Goal: Task Accomplishment & Management: Manage account settings

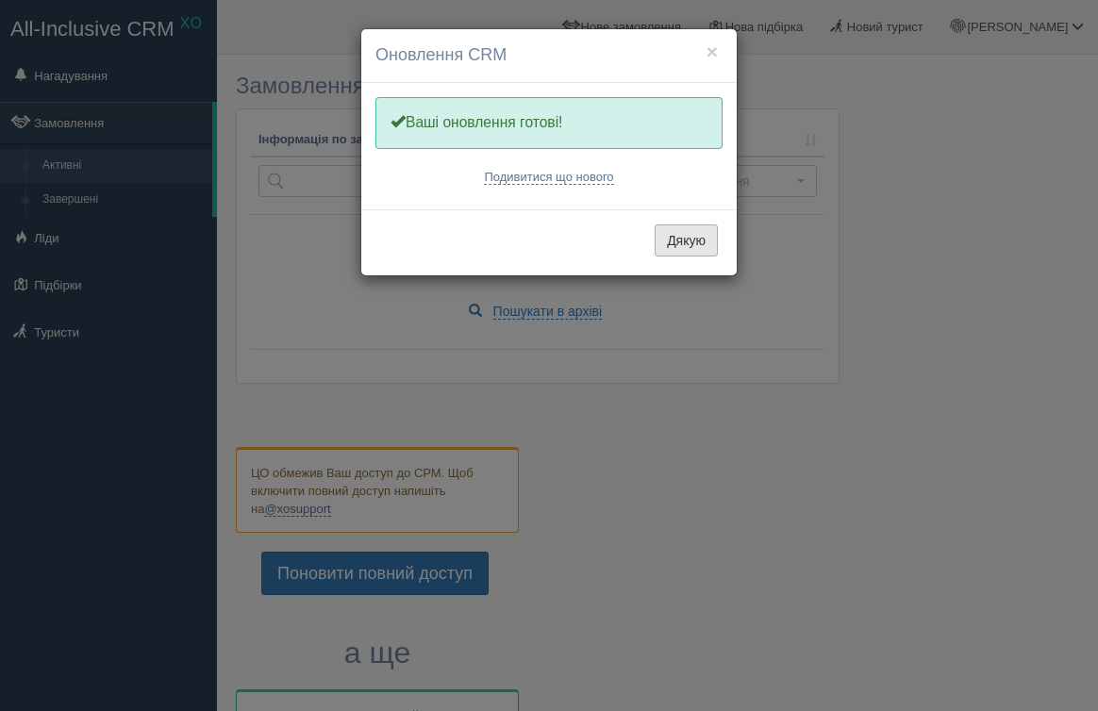
click at [686, 228] on button "Дякую" at bounding box center [685, 240] width 63 height 32
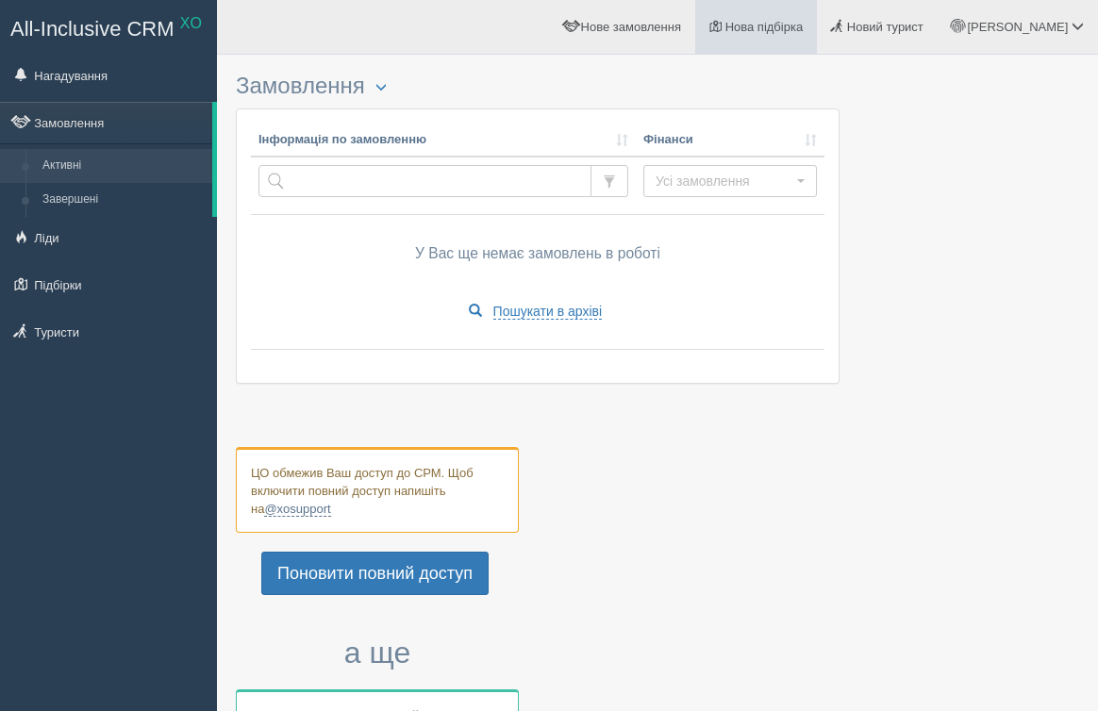
click at [795, 37] on link "Нова підбірка" at bounding box center [756, 27] width 122 height 54
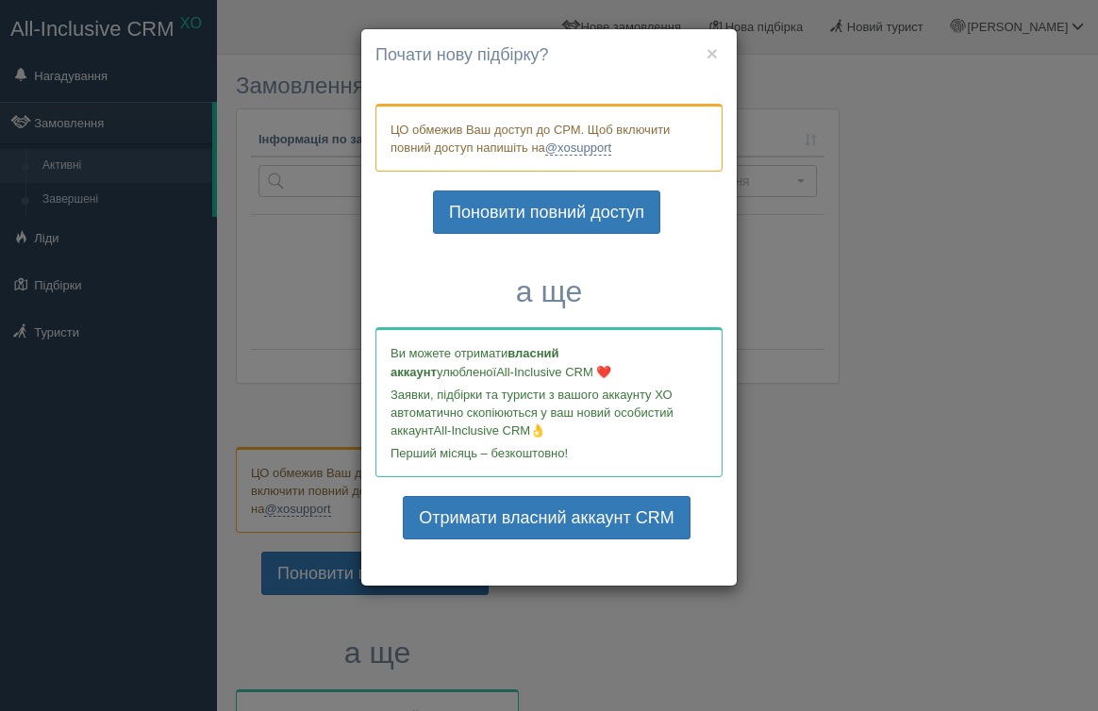
click at [738, 37] on div "× Почати нову підбірку? Додати готелі у нову підбірку? ЦО обмежив Ваш доступ до…" at bounding box center [549, 355] width 1098 height 711
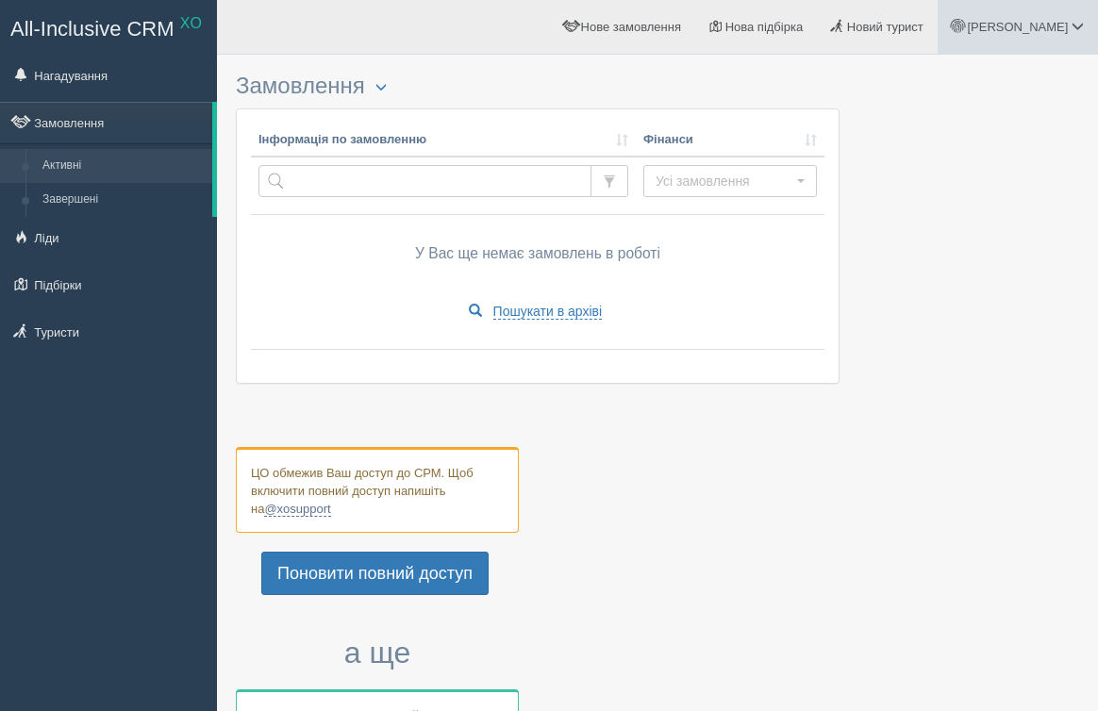
click at [1017, 19] on link "[PERSON_NAME]" at bounding box center [1017, 27] width 160 height 54
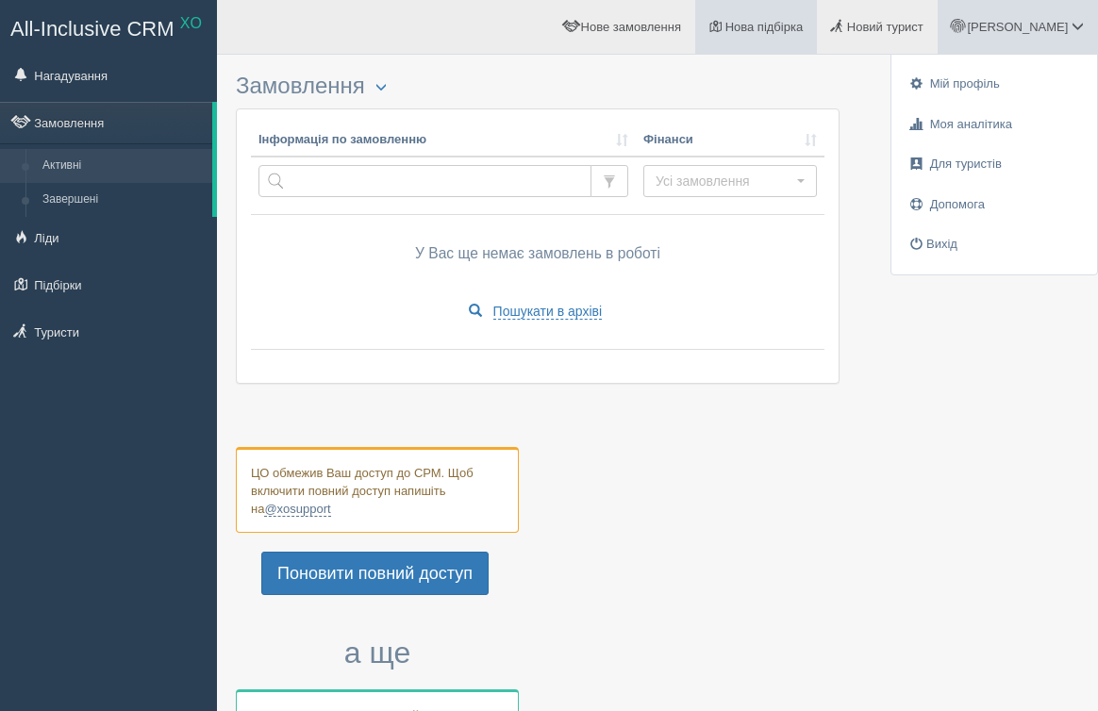
click at [765, 23] on span "Нова підбірка" at bounding box center [764, 27] width 78 height 14
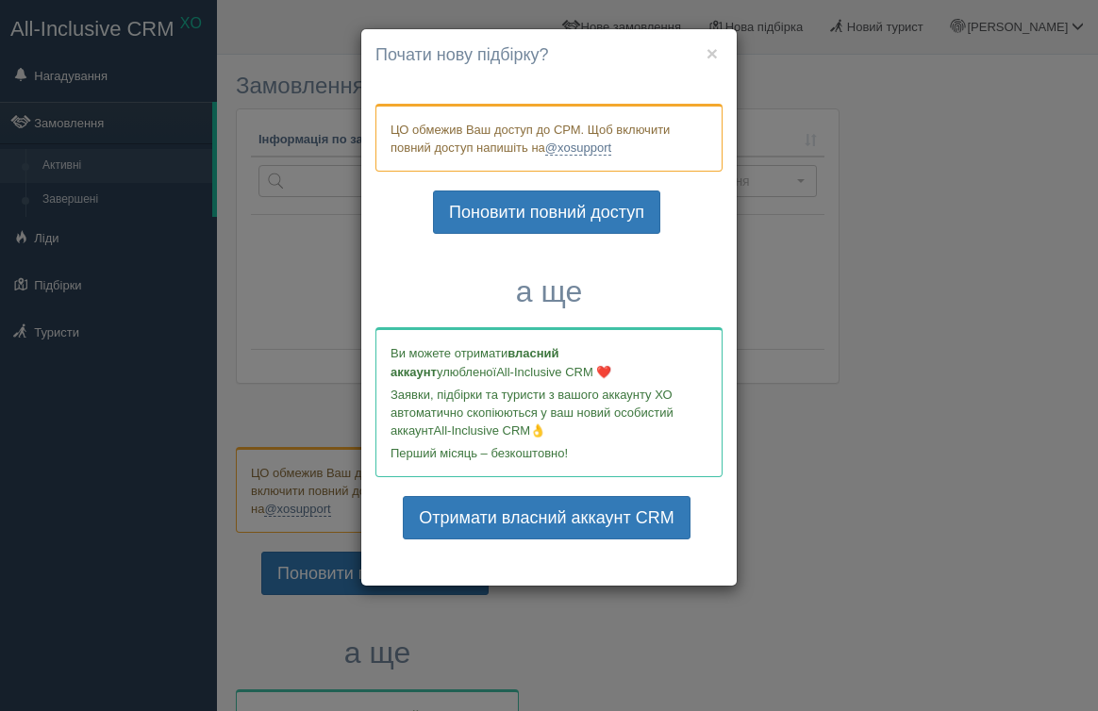
click at [1024, 306] on div "× Почати нову підбірку? Додати готелі у нову підбірку? ЦО обмежив Ваш доступ до…" at bounding box center [549, 355] width 1098 height 711
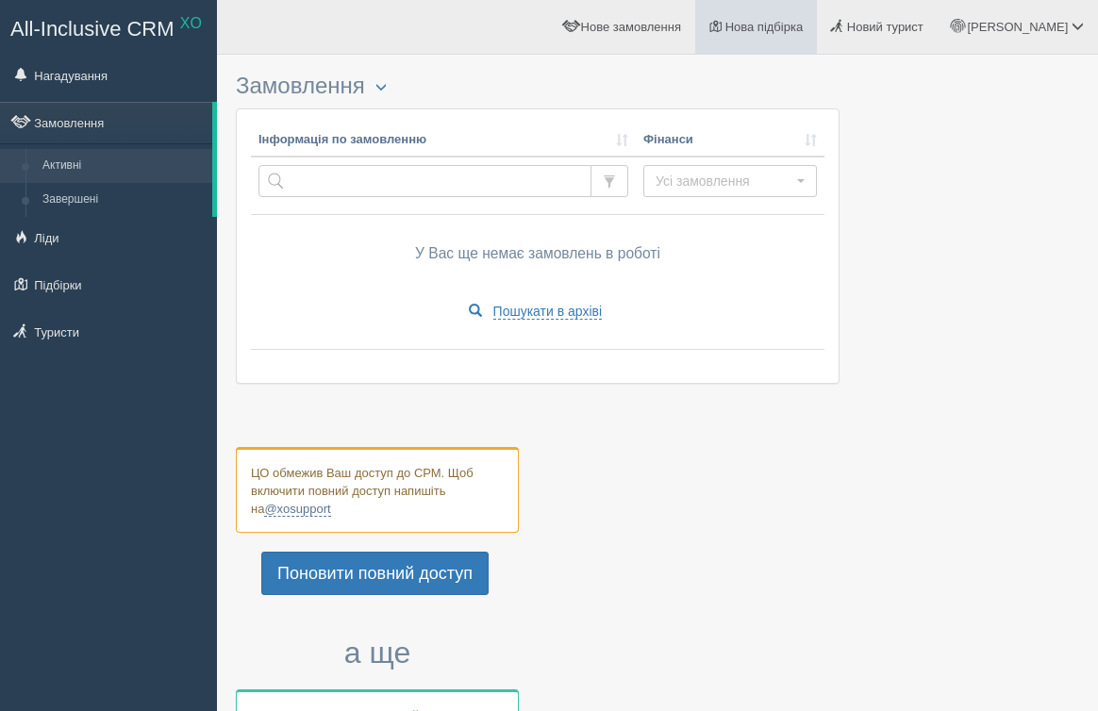
click at [817, 29] on link "Нова підбірка" at bounding box center [756, 27] width 122 height 54
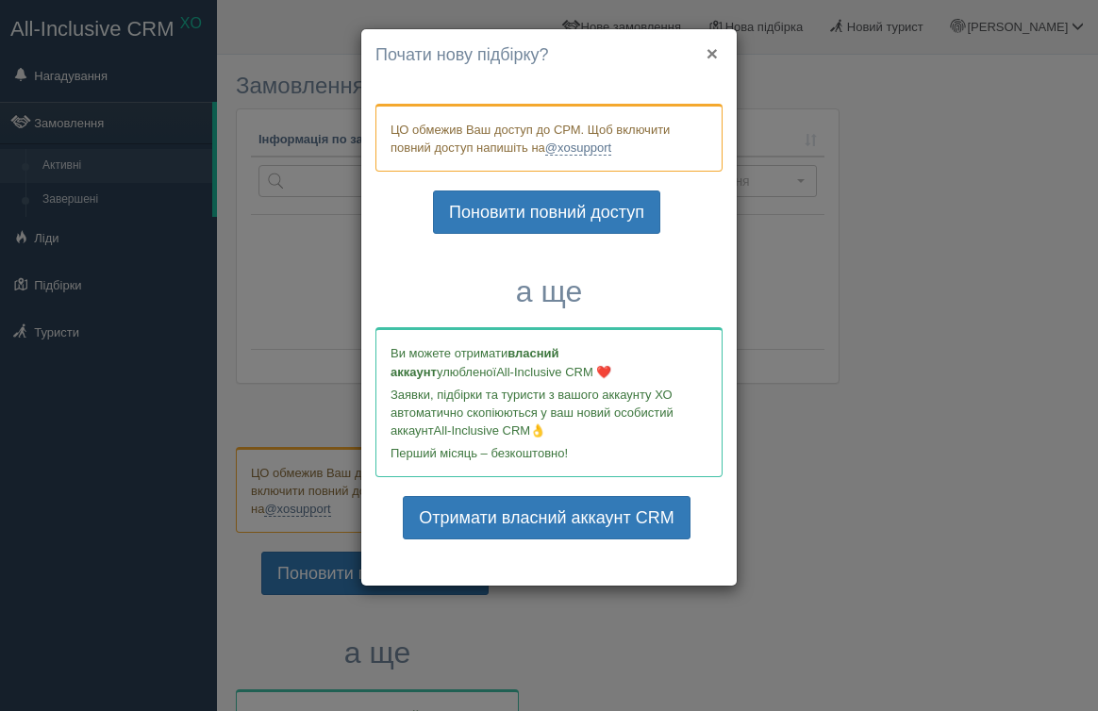
click at [710, 53] on button "×" at bounding box center [711, 53] width 11 height 20
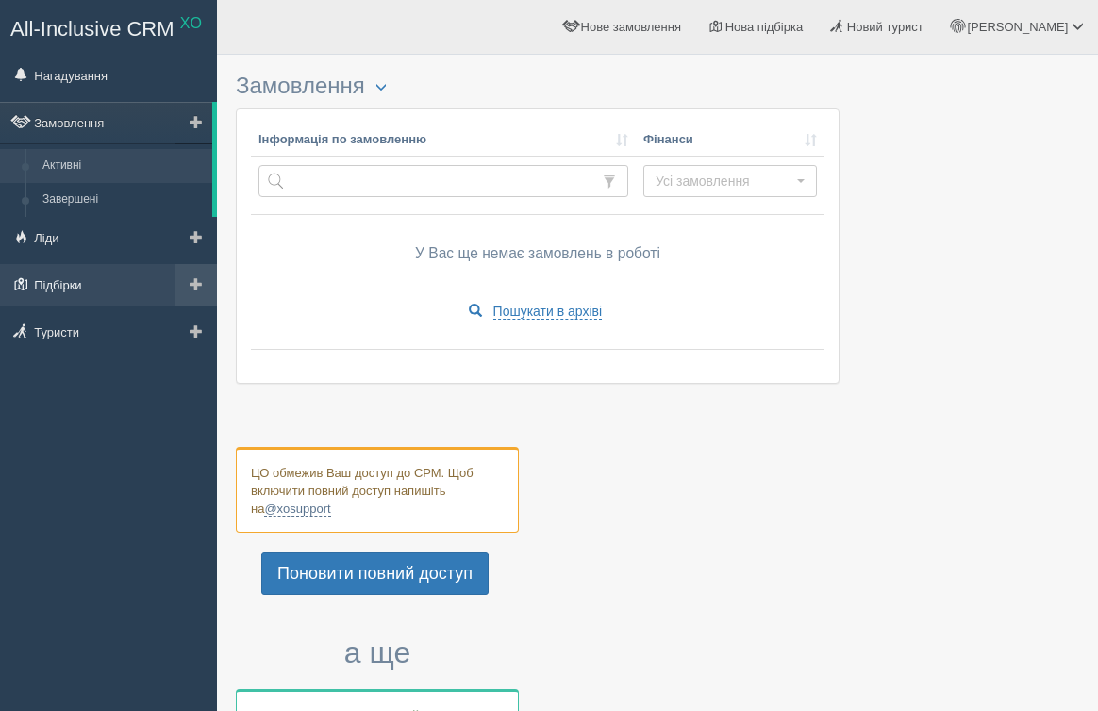
click at [88, 271] on link "Підбірки" at bounding box center [108, 284] width 217 height 41
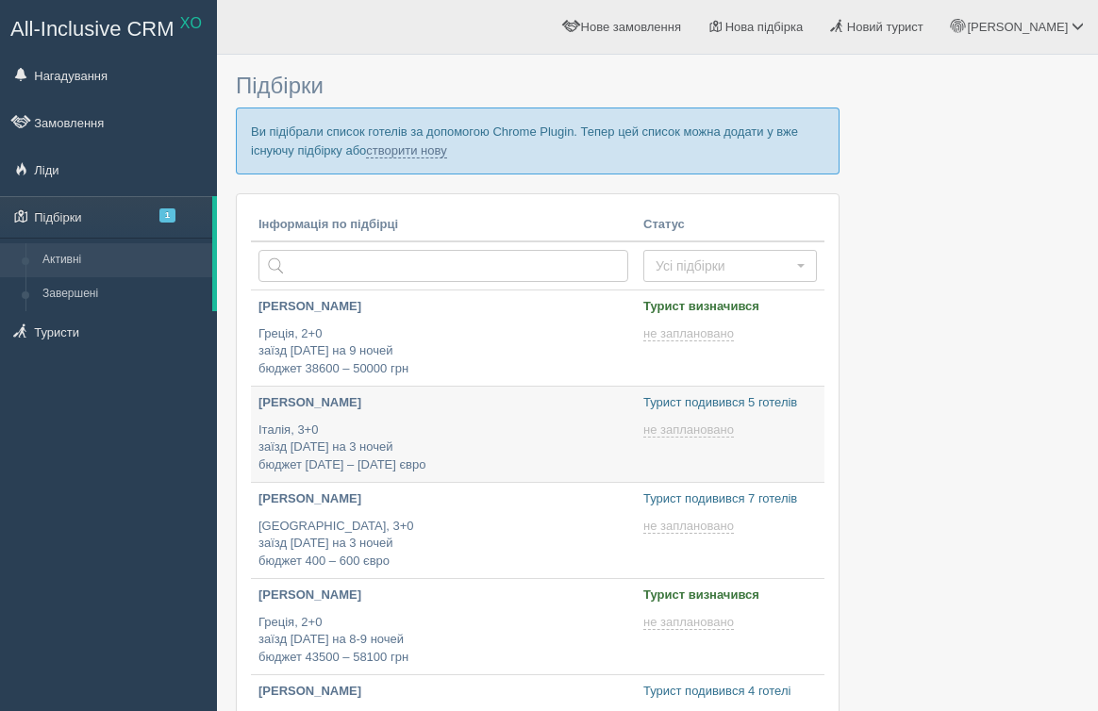
type input "2025-09-01 11:45"
type input "[DATE] 11:10"
click at [461, 344] on p "Греція, 2+0 заїзд 19 вересня на 9 ночей бюджет 38600 – 50000 грн" at bounding box center [443, 351] width 370 height 53
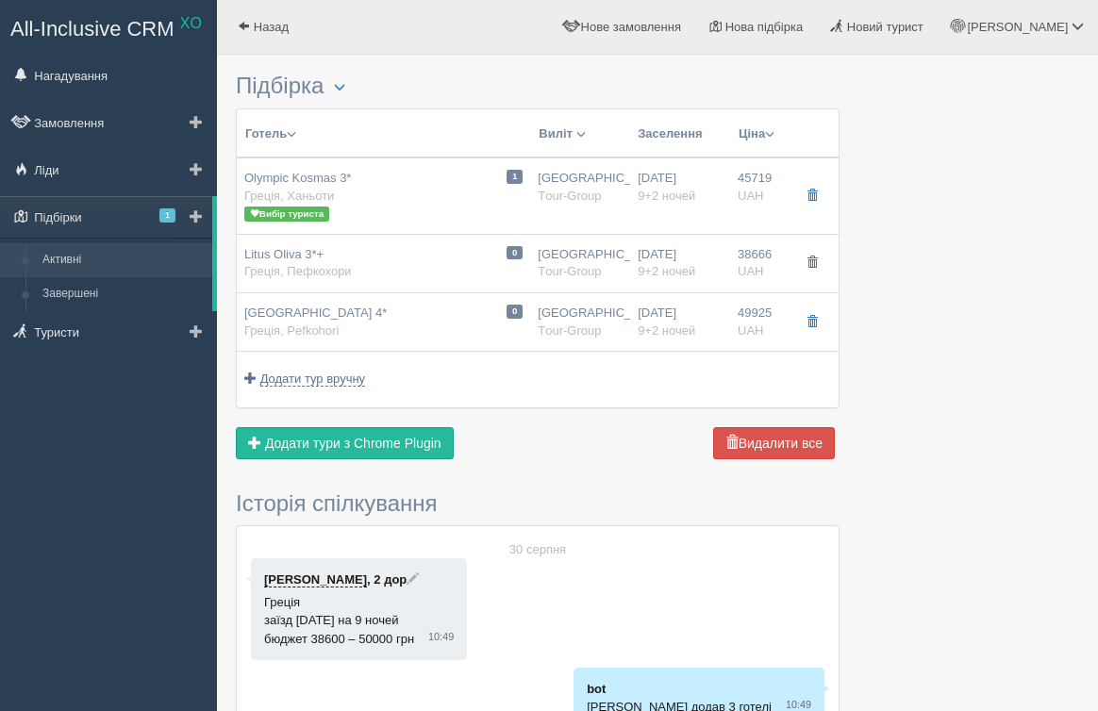
click at [80, 268] on link "Активні" at bounding box center [123, 260] width 178 height 34
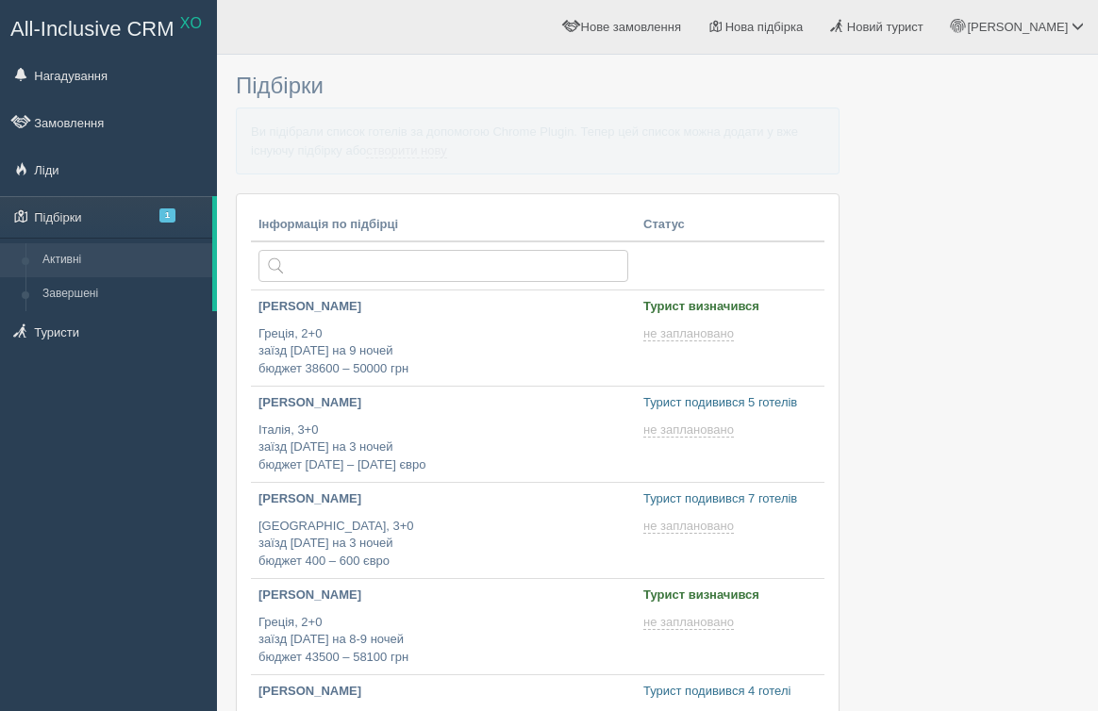
scroll to position [311, 0]
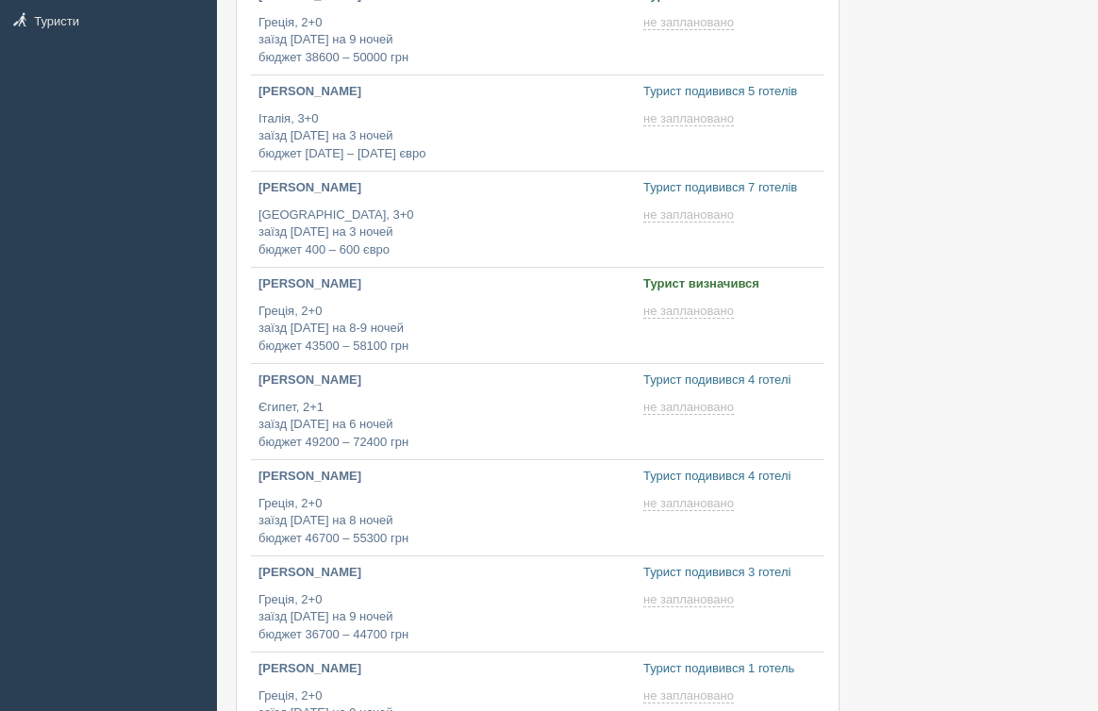
type input "[DATE] 14:25"
type input "[DATE] 16:20"
type input "[DATE] 16:50"
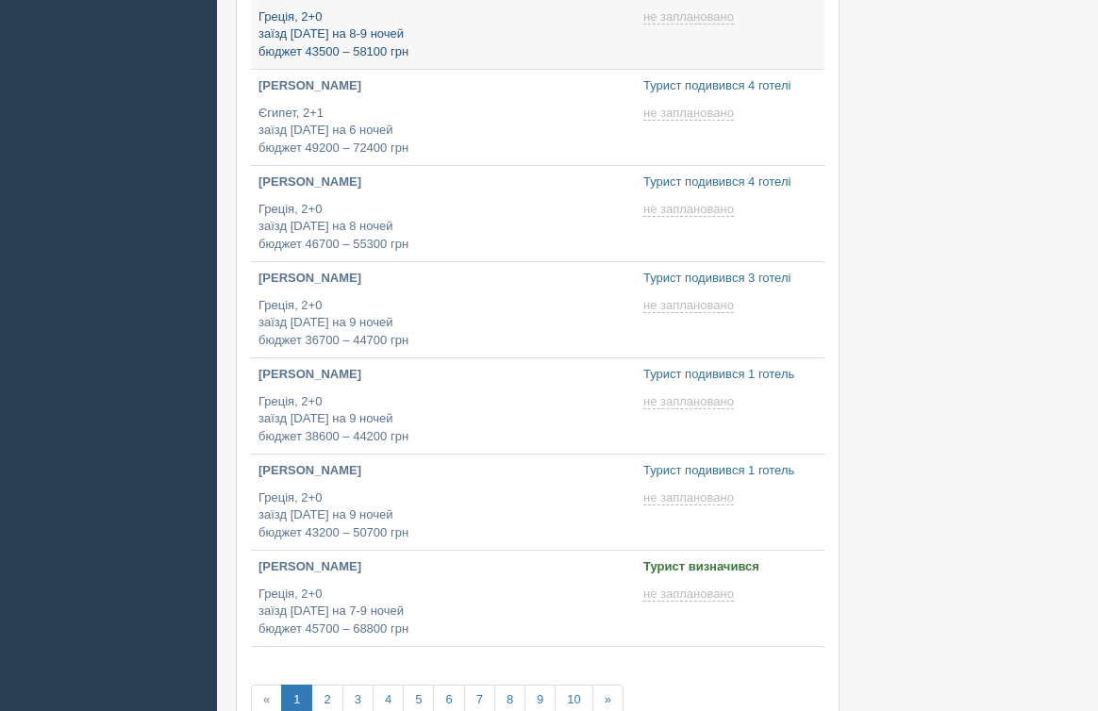
scroll to position [984, 0]
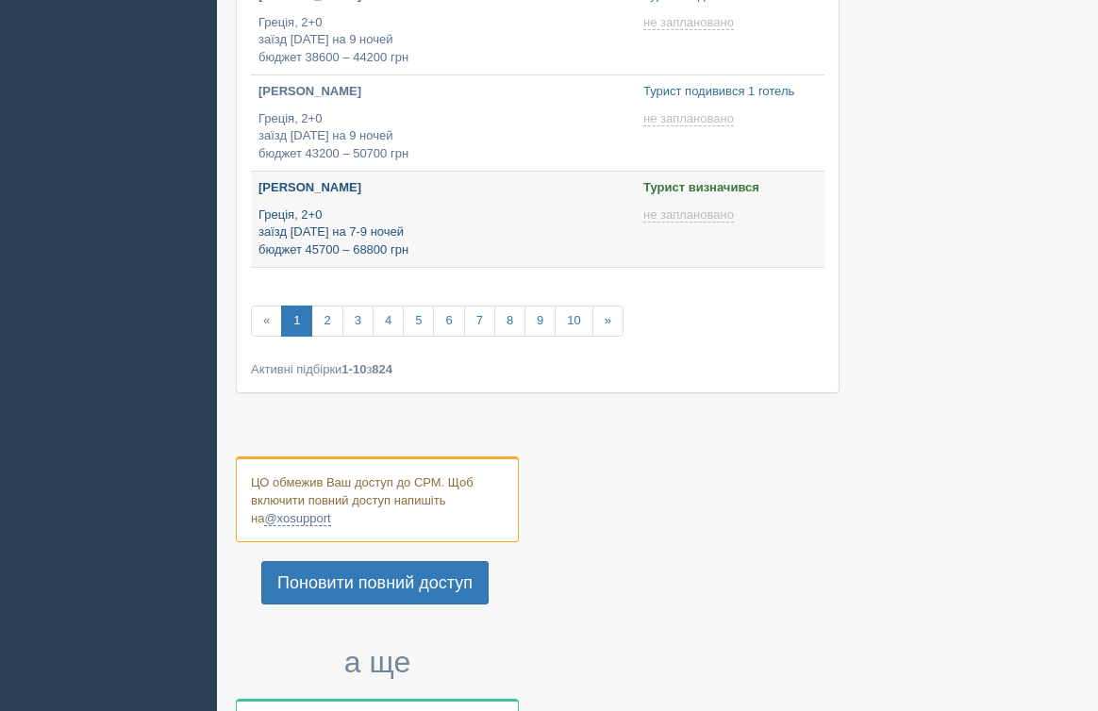
type input "2025-09-01 16:10"
click at [484, 189] on p "[PERSON_NAME]" at bounding box center [443, 188] width 370 height 18
type input "2025-09-01 16:15"
